Goal: Navigation & Orientation: Find specific page/section

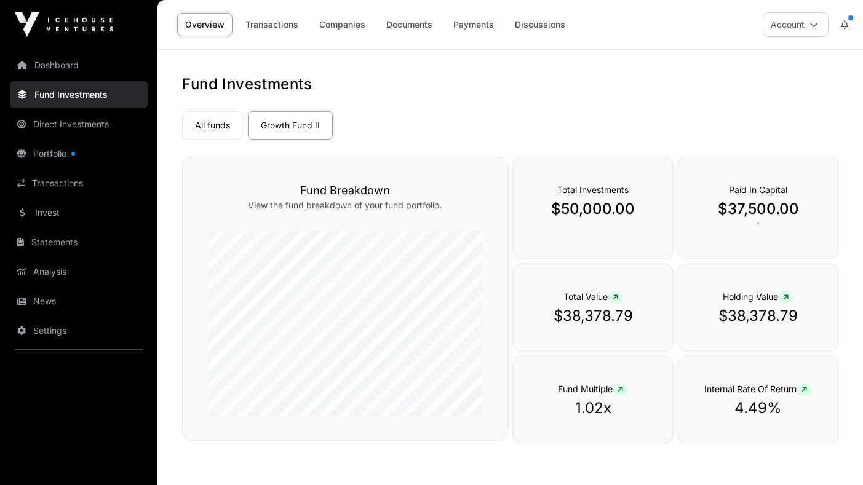
click at [203, 132] on link "All funds" at bounding box center [212, 125] width 61 height 28
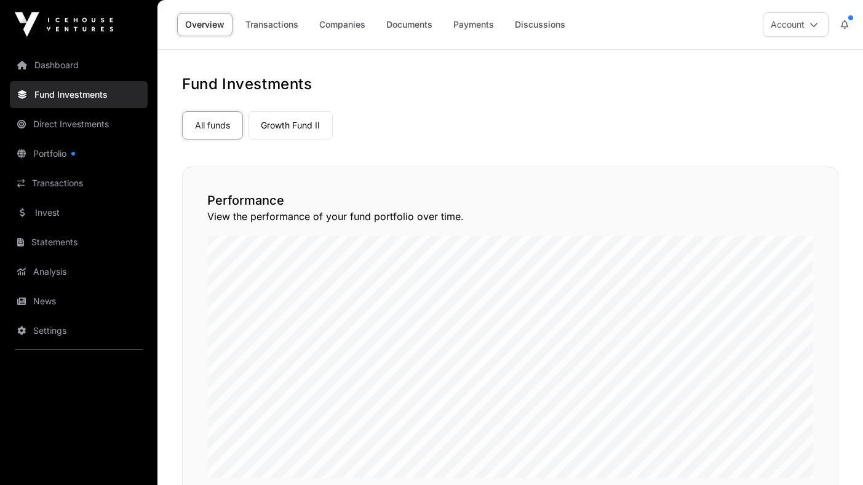
click at [342, 18] on link "Companies" at bounding box center [342, 24] width 62 height 23
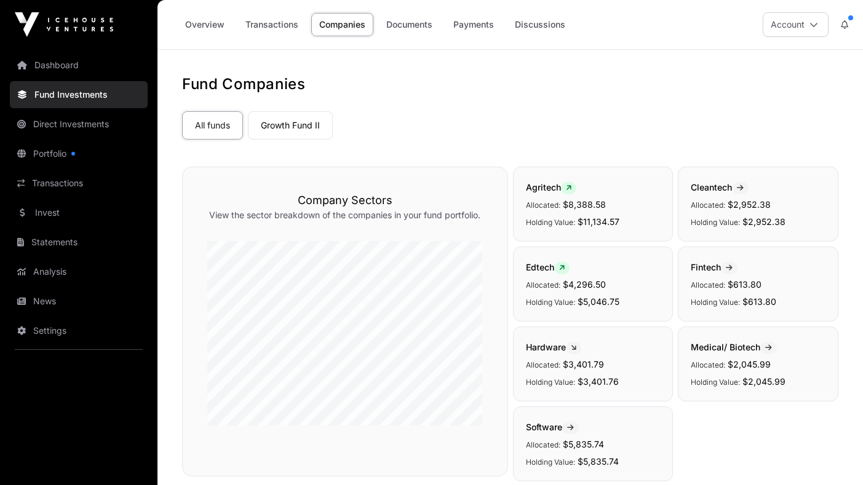
click at [95, 124] on link "Direct Investments" at bounding box center [79, 124] width 138 height 27
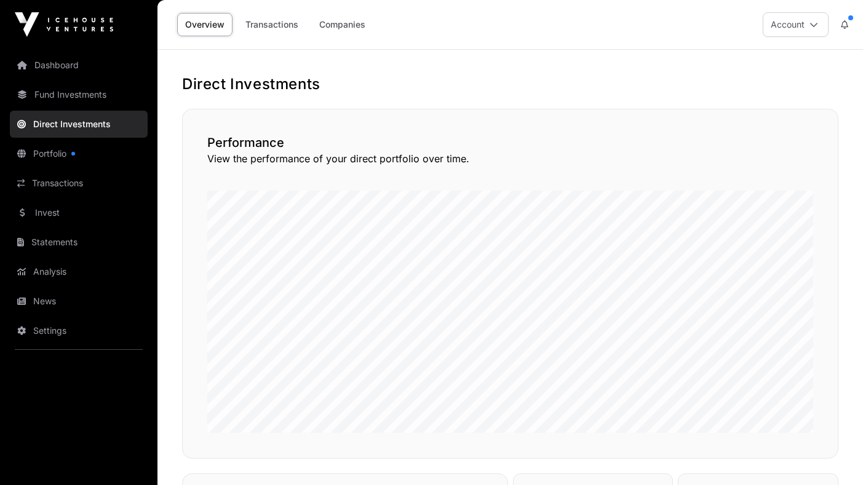
click at [336, 23] on link "Companies" at bounding box center [342, 24] width 62 height 23
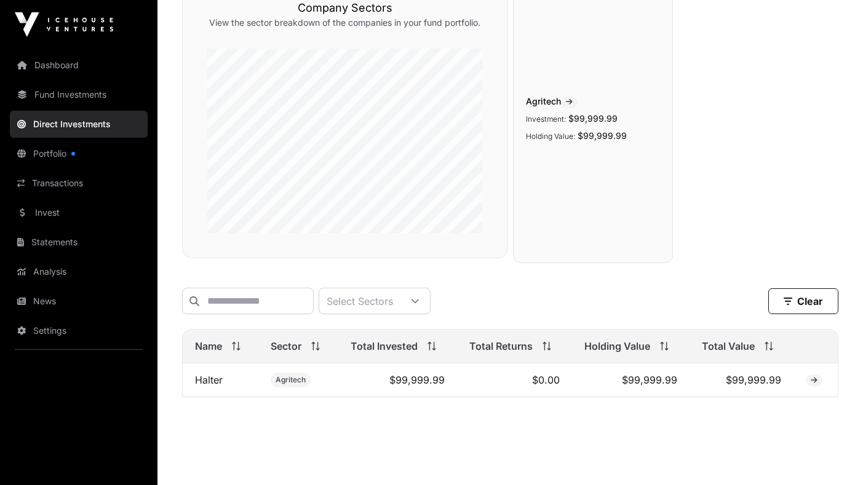
scroll to position [151, 0]
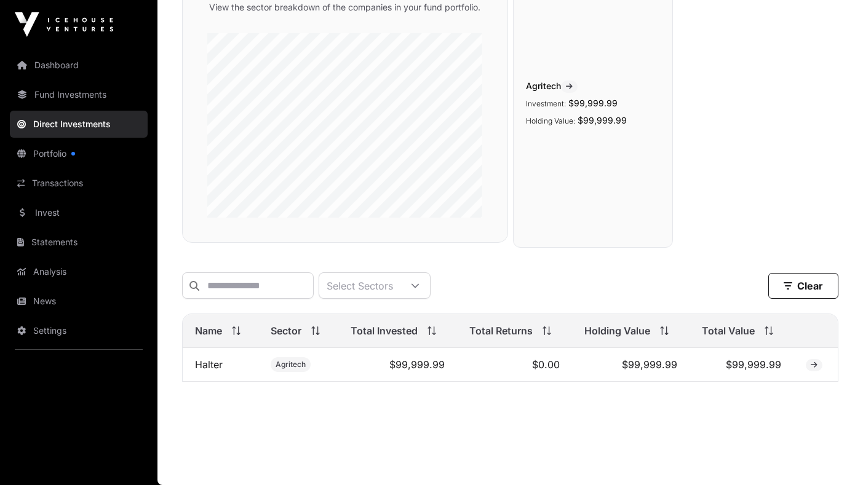
click at [320, 368] on td "Agritech" at bounding box center [298, 365] width 80 height 34
click at [815, 365] on icon at bounding box center [813, 365] width 7 height 7
